Goal: Task Accomplishment & Management: Check status

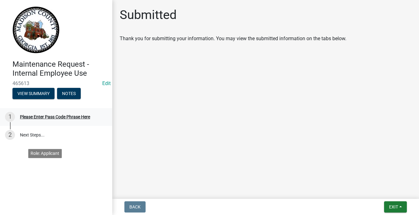
scroll to position [32, 0]
click at [34, 144] on link "2 Next Steps..." at bounding box center [56, 135] width 112 height 18
click at [242, 42] on div "Thank you for submitting your information. You may view the submitted informati…" at bounding box center [266, 38] width 292 height 7
click at [42, 144] on link "2 Next Steps..." at bounding box center [56, 135] width 112 height 18
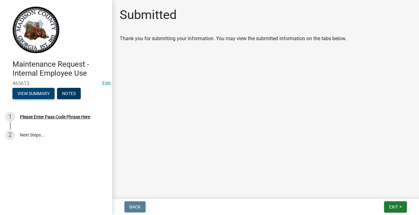
click at [42, 99] on button "View Summary" at bounding box center [33, 93] width 42 height 11
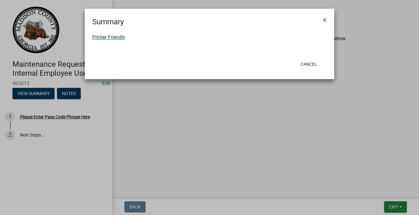
click at [121, 40] on link "Printer Friendly" at bounding box center [108, 37] width 33 height 6
click at [323, 24] on span "×" at bounding box center [325, 20] width 4 height 9
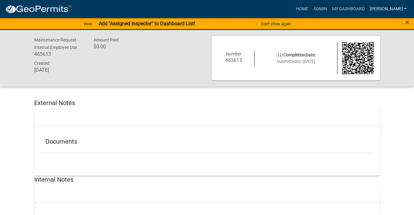
click at [399, 13] on link "Nell" at bounding box center [388, 9] width 42 height 12
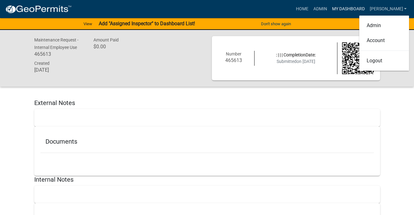
click at [351, 12] on link "My Dashboard" at bounding box center [348, 9] width 38 height 12
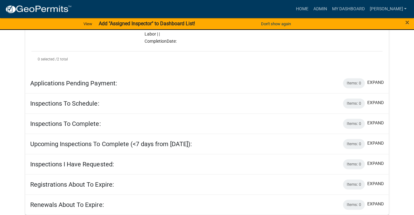
scroll to position [312, 0]
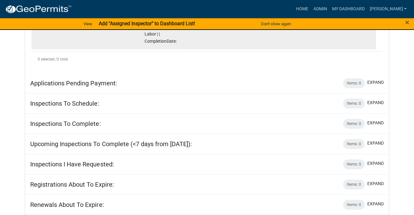
click at [354, 22] on link "Review Application" at bounding box center [345, 16] width 22 height 12
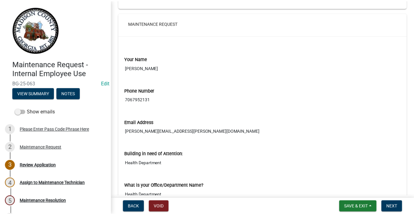
scroll to position [93, 0]
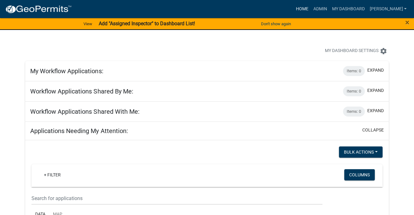
click at [293, 12] on link "Home" at bounding box center [301, 9] width 17 height 12
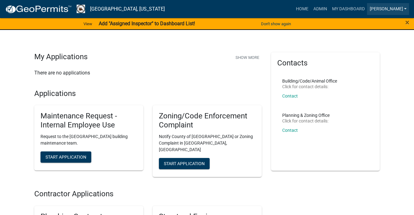
click at [396, 15] on link "Nell" at bounding box center [388, 9] width 42 height 12
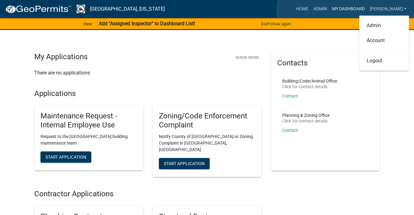
click at [347, 13] on link "My Dashboard" at bounding box center [348, 9] width 38 height 12
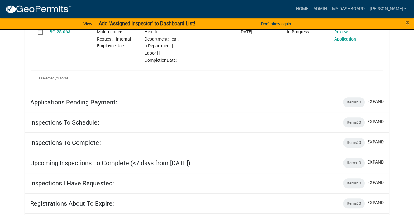
scroll to position [250, 0]
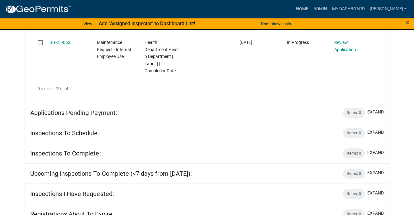
click at [66, 18] on nav "more_horiz Home Admin My Dashboard Nell Admin Account Logout" at bounding box center [207, 9] width 414 height 18
click at [145, 26] on strong "Add "Assigned Inspector" to Dashboard List!" at bounding box center [146, 24] width 96 height 6
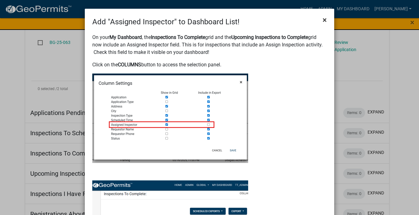
click at [323, 24] on span "×" at bounding box center [325, 20] width 4 height 9
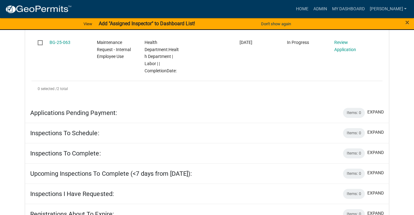
click at [408, 18] on nav "more_horiz Home Admin My Dashboard Nell Admin Account Logout" at bounding box center [207, 9] width 414 height 18
click at [406, 27] on span "×" at bounding box center [407, 22] width 4 height 9
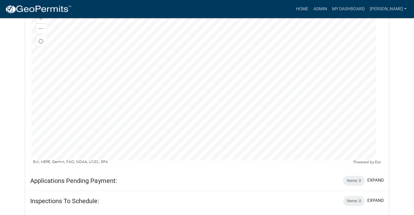
scroll to position [218, 0]
